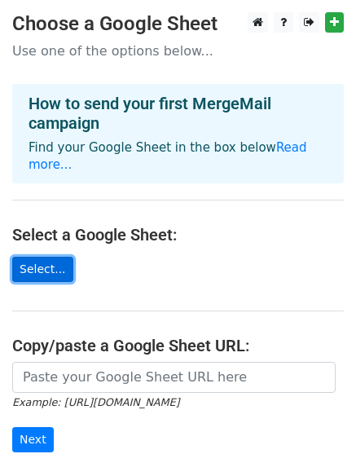
click at [46, 257] on link "Select..." at bounding box center [42, 269] width 61 height 25
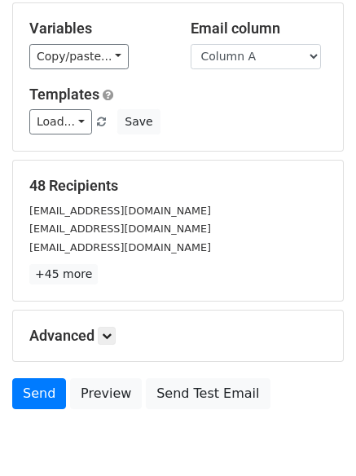
scroll to position [181, 0]
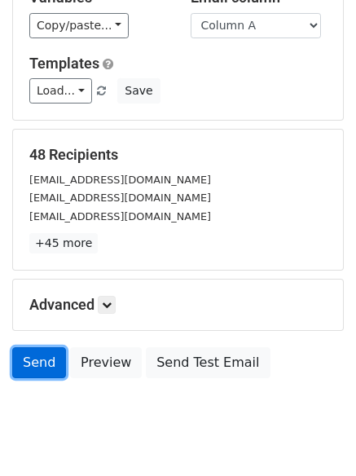
click at [40, 357] on link "Send" at bounding box center [39, 362] width 54 height 31
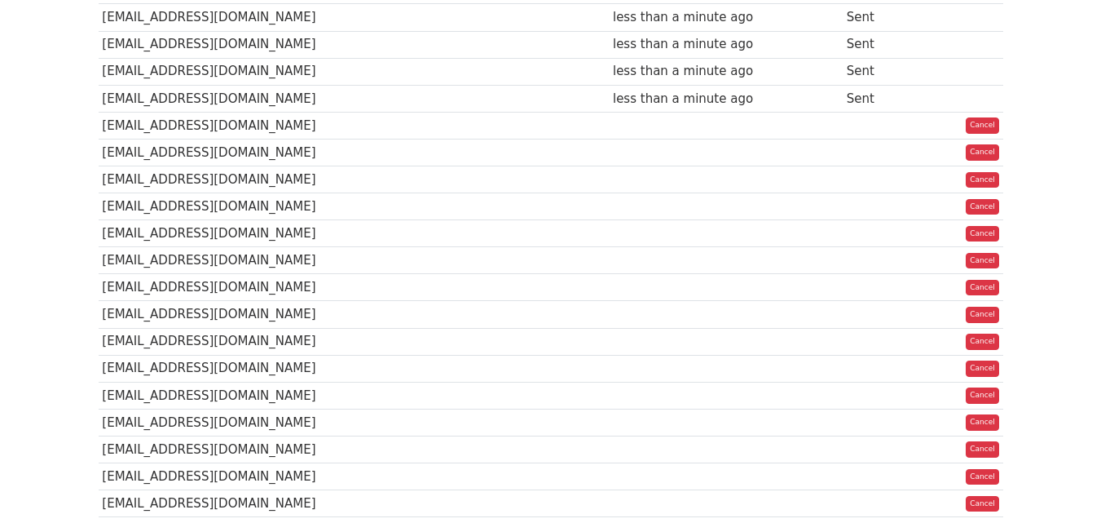
scroll to position [486, 0]
click at [989, 126] on link "Cancel" at bounding box center [982, 126] width 33 height 16
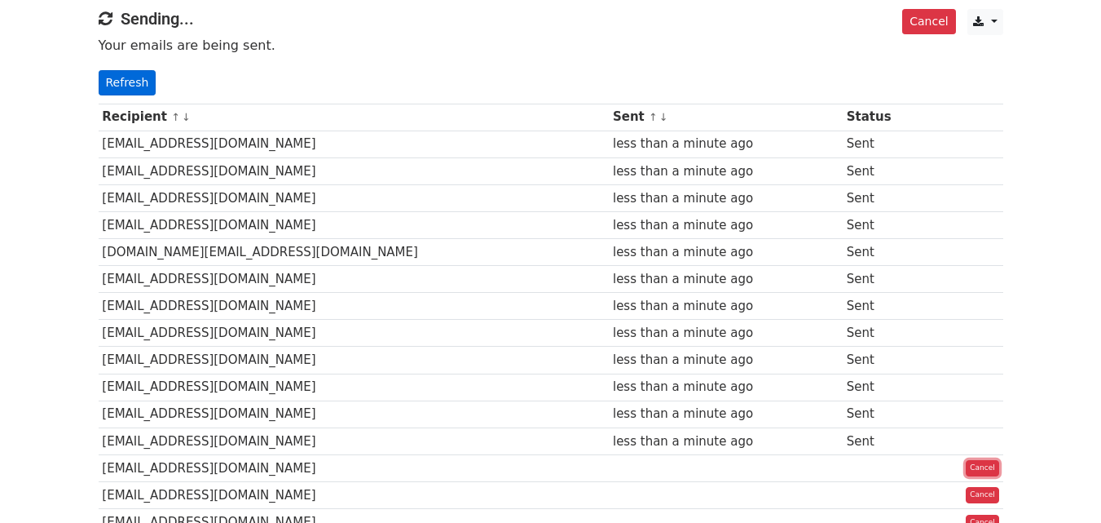
scroll to position [143, 0]
click at [133, 82] on link "Refresh" at bounding box center [128, 83] width 58 height 25
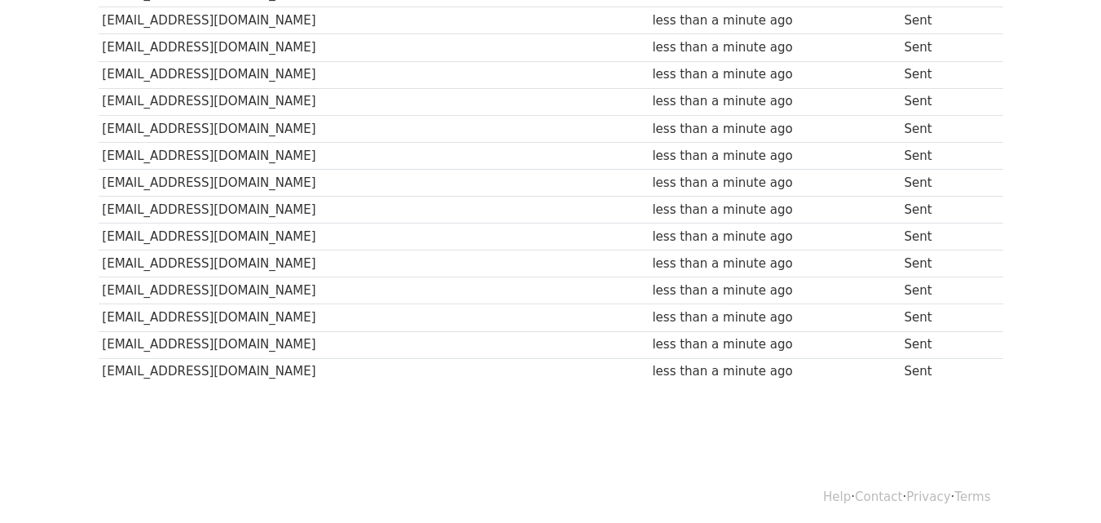
scroll to position [1189, 0]
